Goal: Information Seeking & Learning: Learn about a topic

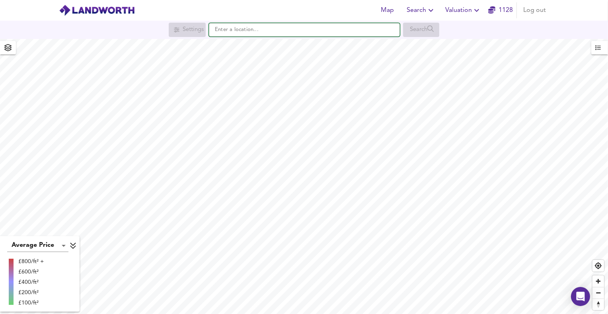
click at [279, 35] on input "text" at bounding box center [304, 30] width 191 height 14
click at [225, 30] on input "text" at bounding box center [304, 30] width 191 height 14
click at [285, 33] on input "text" at bounding box center [304, 30] width 191 height 14
paste input "PE6 7EG"
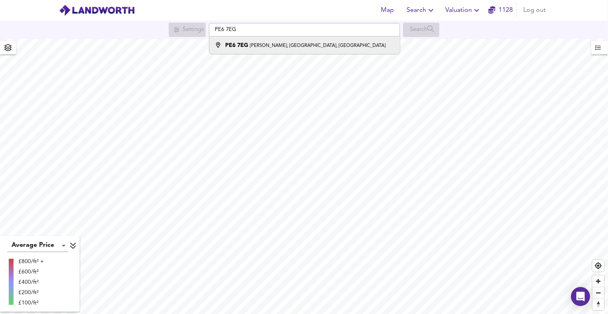
click at [237, 43] on strong "PE6 7EG" at bounding box center [236, 46] width 23 height 6
type input "[PERSON_NAME][STREET_ADDRESS][PERSON_NAME]"
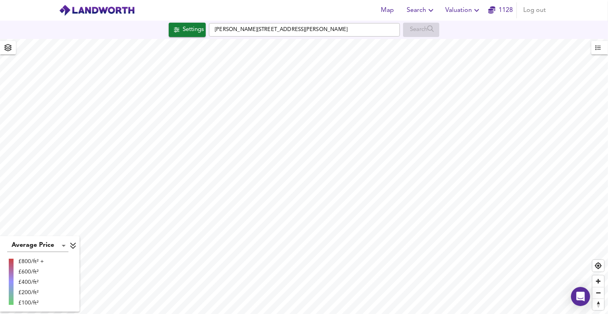
checkbox input "false"
checkbox input "true"
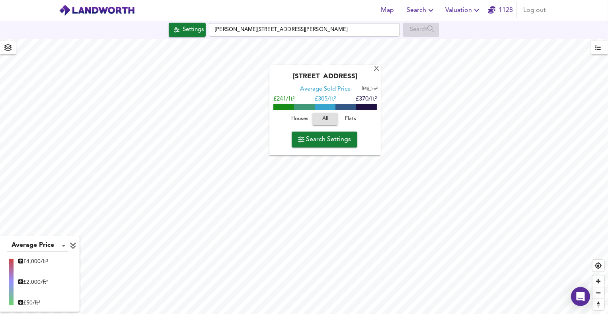
click at [306, 116] on span "Houses" at bounding box center [299, 119] width 21 height 9
